Goal: Find specific page/section: Find specific page/section

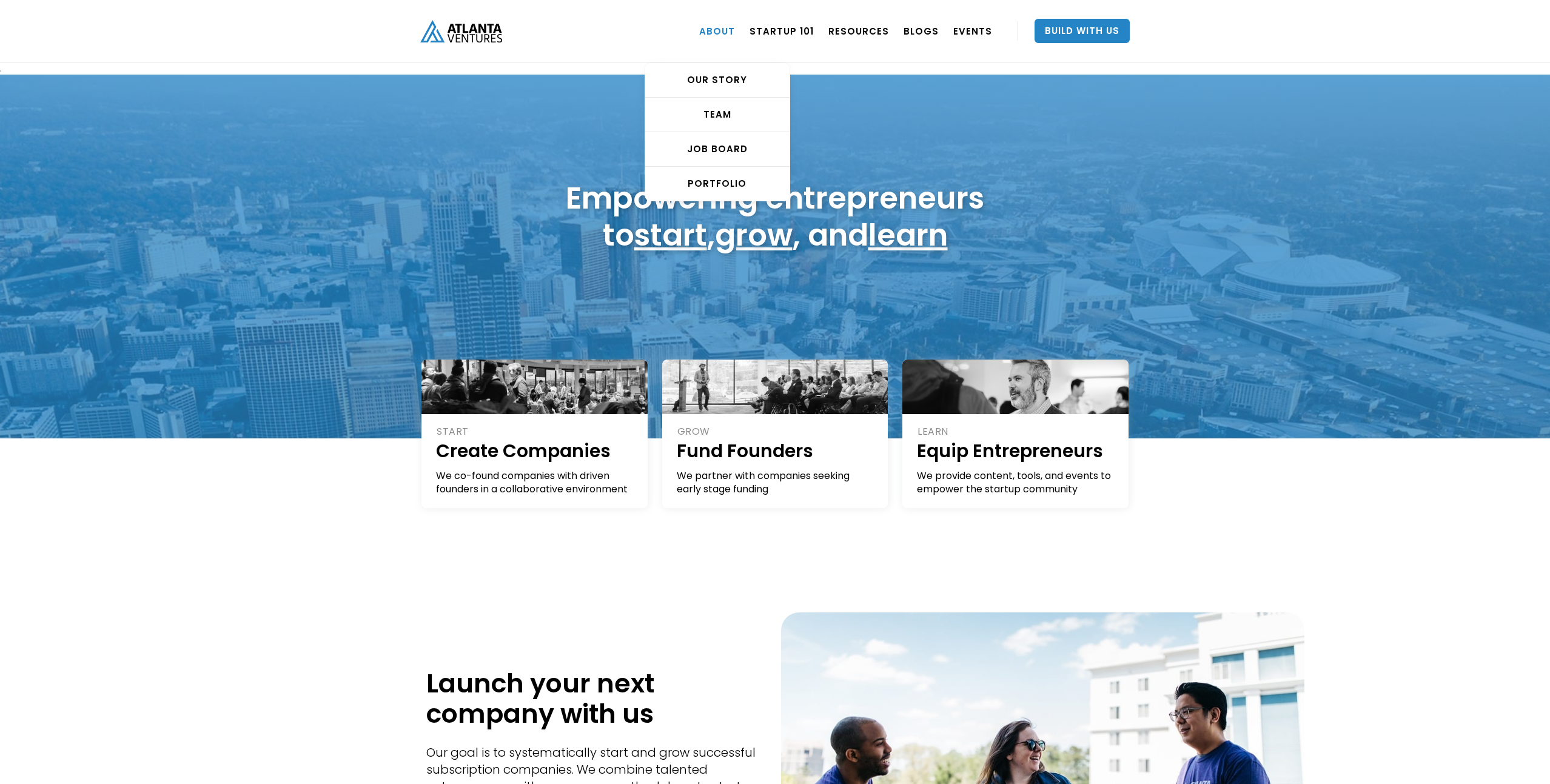
click at [730, 33] on link "ABOUT" at bounding box center [717, 31] width 35 height 34
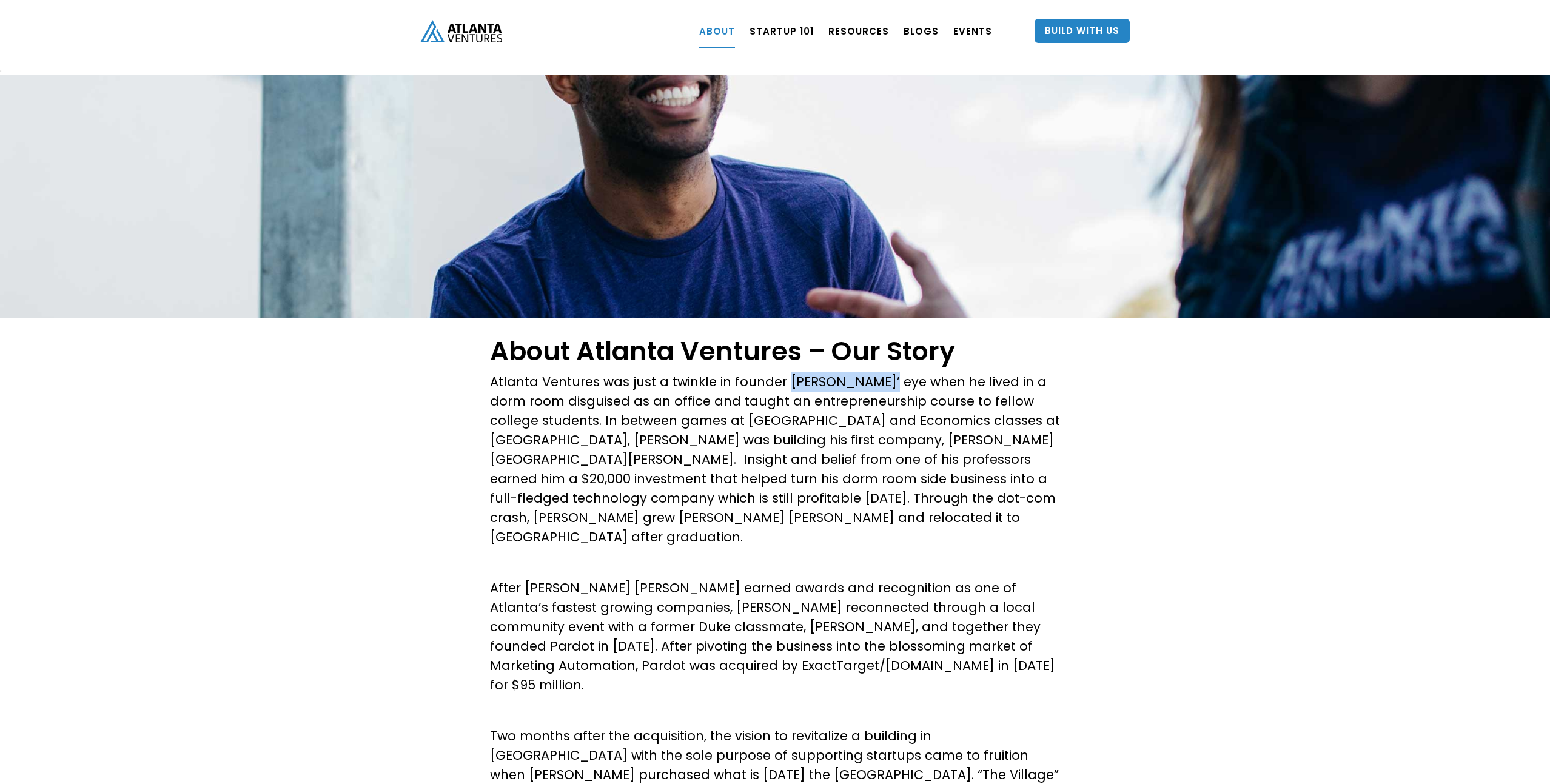
drag, startPoint x: 783, startPoint y: 379, endPoint x: 890, endPoint y: 380, distance: 107.0
click at [890, 380] on p "Atlanta Ventures was just a twinkle in founder David Cummings’ eye when he live…" at bounding box center [775, 459] width 570 height 175
copy p "David Cummings"
click at [793, 379] on p "Atlanta Ventures was just a twinkle in founder David Cummings’ eye when he live…" at bounding box center [775, 459] width 570 height 175
drag, startPoint x: 784, startPoint y: 382, endPoint x: 889, endPoint y: 380, distance: 105.0
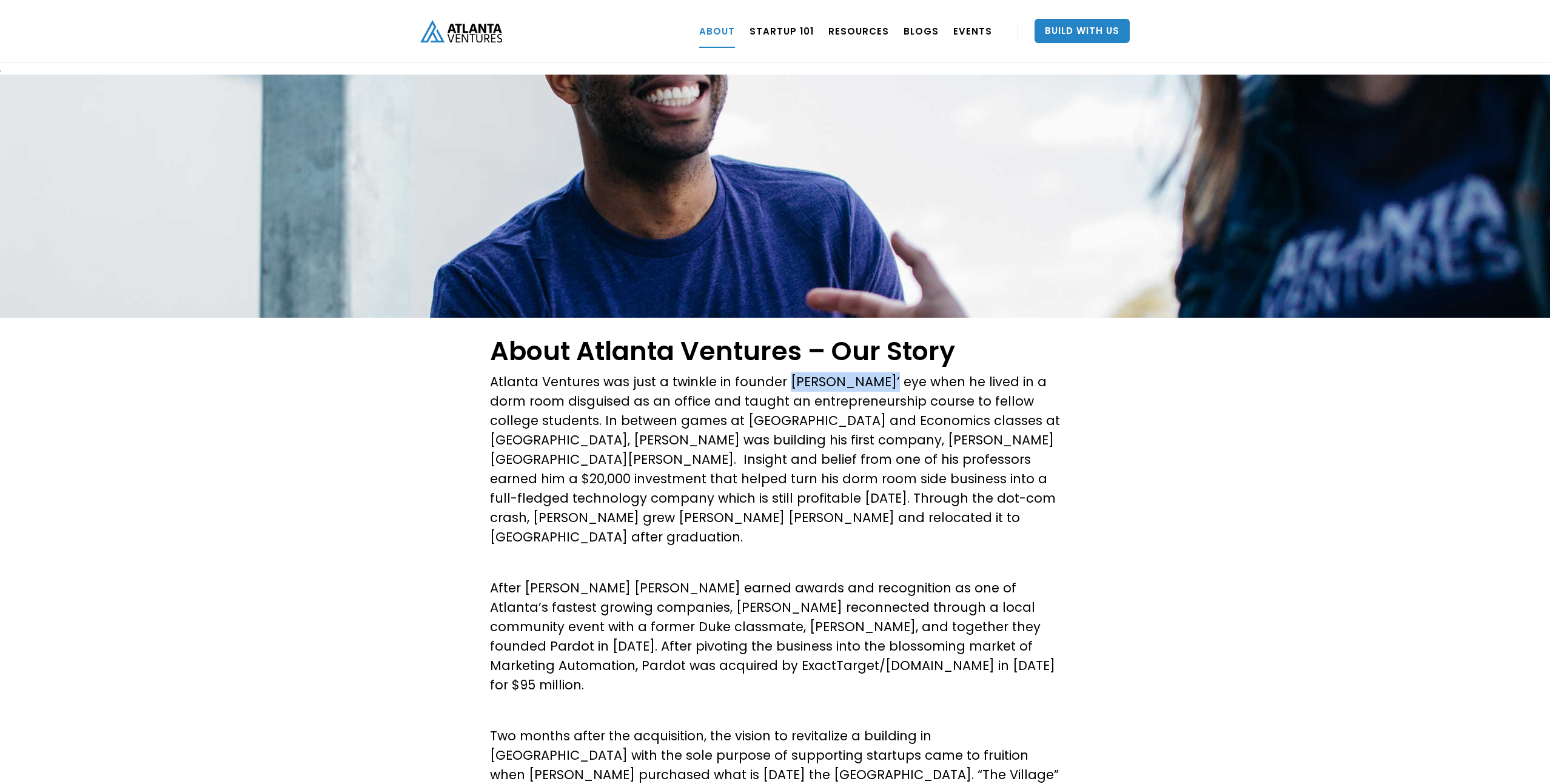
click at [890, 380] on p "Atlanta Ventures was just a twinkle in founder David Cummings’ eye when he live…" at bounding box center [775, 459] width 570 height 175
copy p "David Cummings"
